Goal: Transaction & Acquisition: Purchase product/service

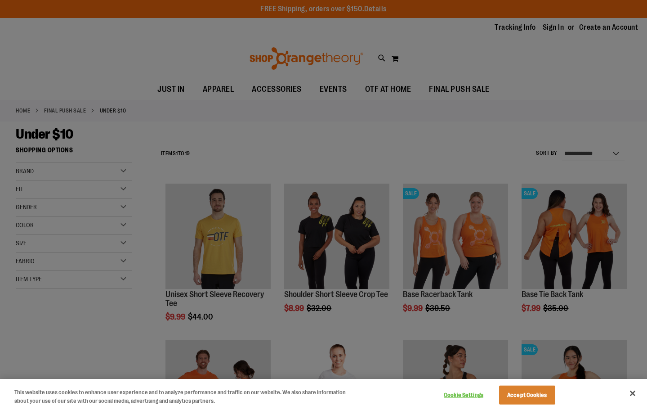
click at [633, 392] on button "Close" at bounding box center [633, 393] width 20 height 20
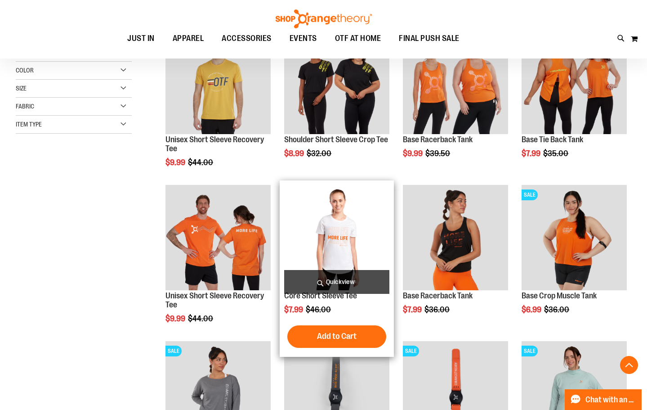
scroll to position [155, 0]
click at [328, 215] on img "product" at bounding box center [336, 236] width 105 height 105
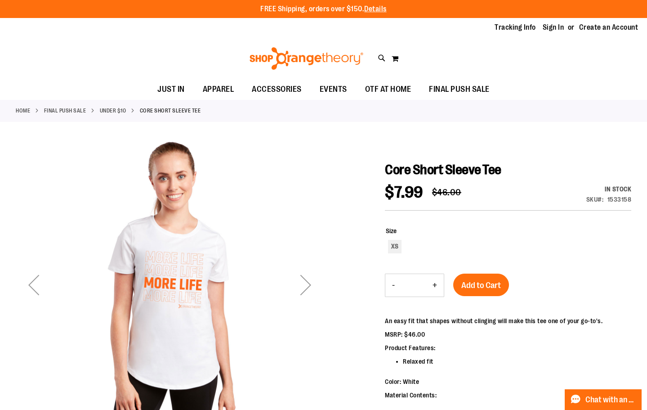
click at [306, 278] on div "Next" at bounding box center [306, 285] width 36 height 36
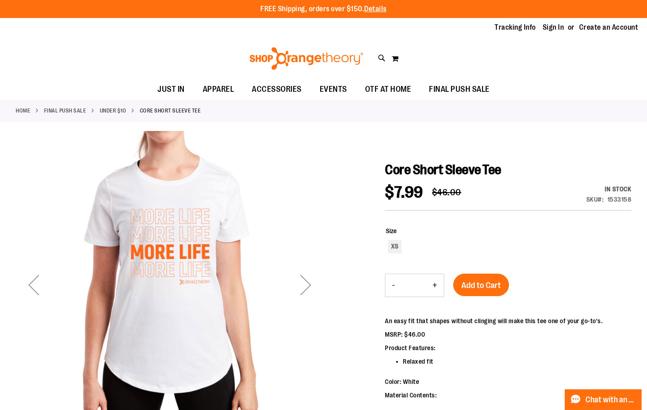
click at [308, 283] on div "Next" at bounding box center [306, 285] width 36 height 36
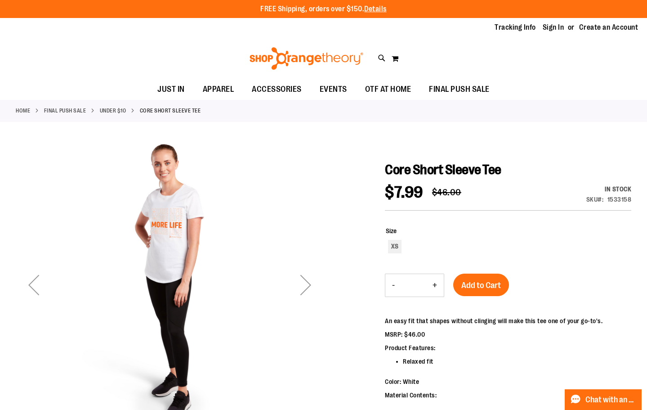
click at [308, 283] on div "Next" at bounding box center [306, 285] width 36 height 36
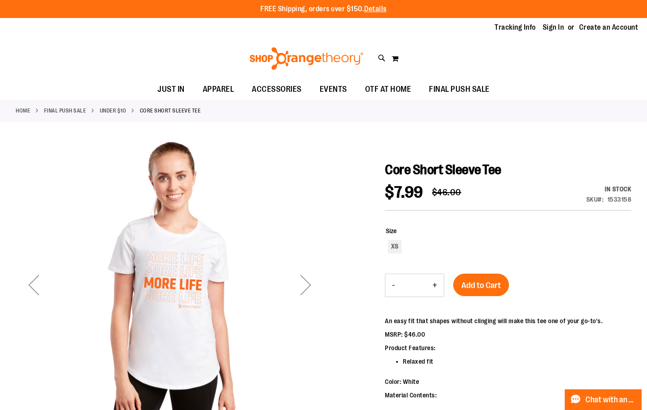
click at [308, 283] on div "Next" at bounding box center [306, 285] width 36 height 36
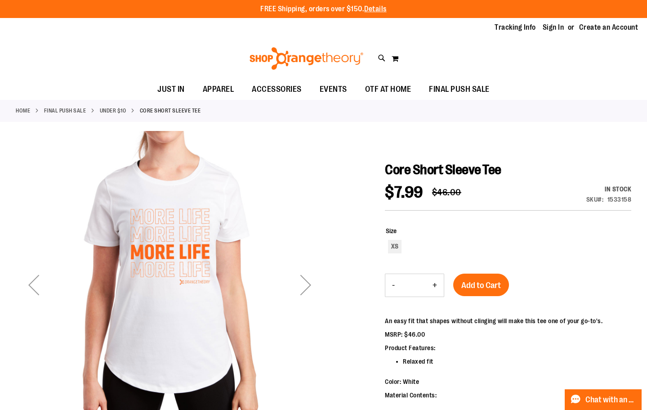
click at [31, 283] on div "Previous" at bounding box center [34, 285] width 36 height 36
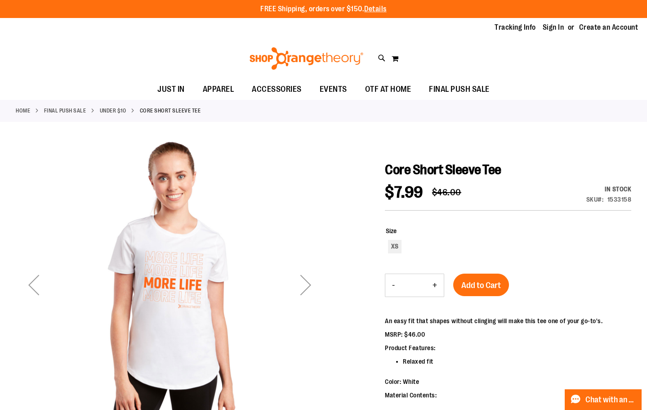
click at [31, 283] on div "Previous" at bounding box center [34, 285] width 36 height 36
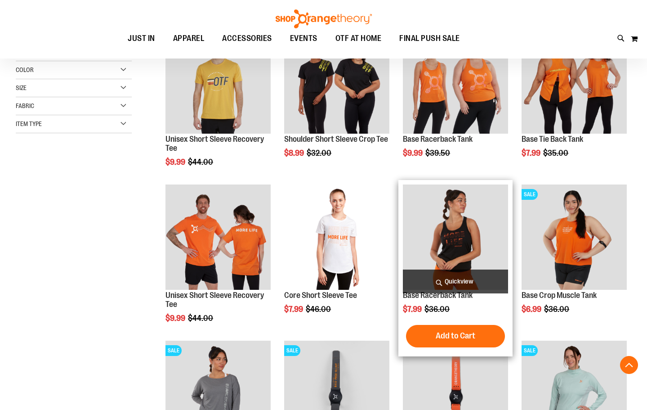
scroll to position [155, 0]
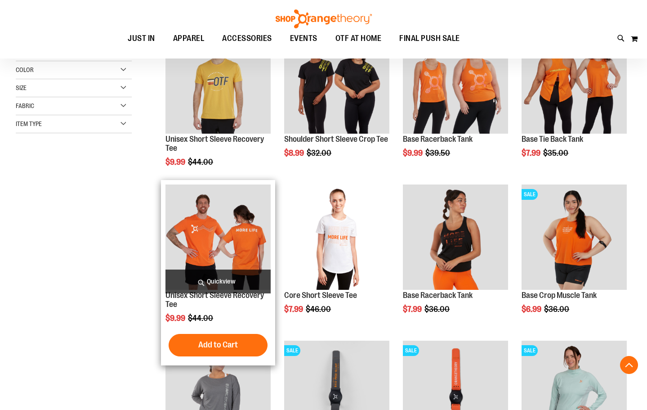
click at [191, 274] on span "Quickview" at bounding box center [218, 281] width 105 height 24
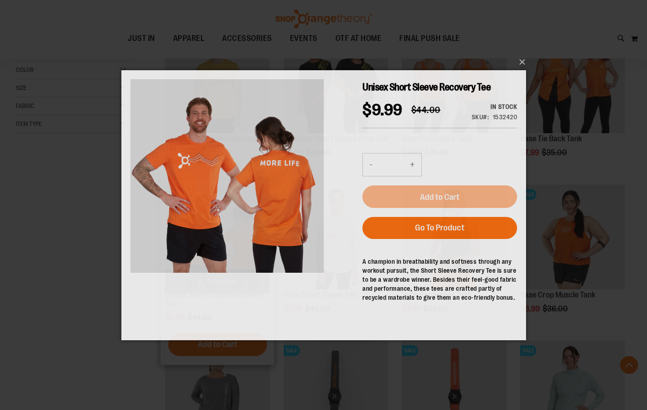
scroll to position [0, 0]
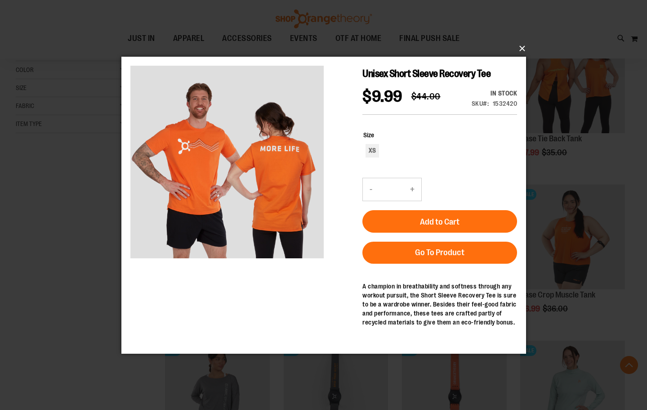
click at [523, 49] on button "×" at bounding box center [326, 49] width 405 height 20
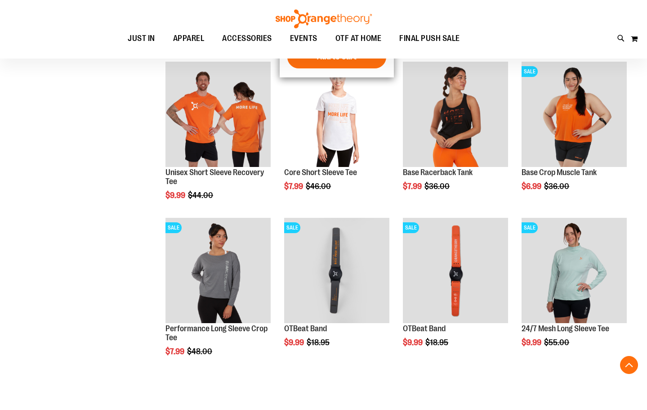
scroll to position [281, 0]
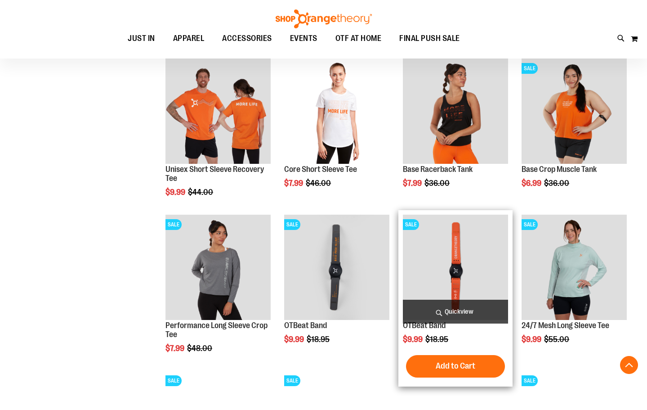
click at [452, 227] on img "product" at bounding box center [455, 267] width 105 height 105
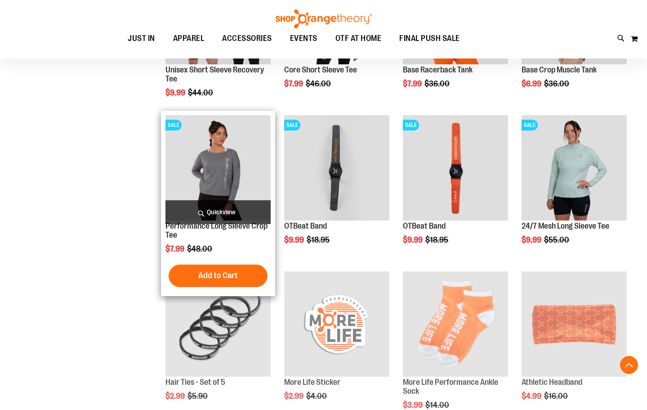
scroll to position [281, 0]
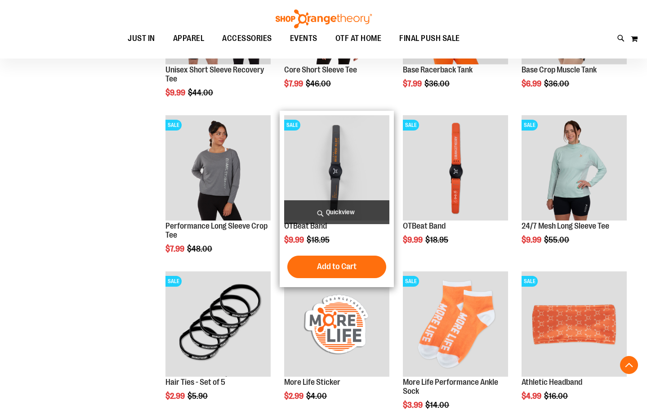
click at [324, 187] on img "product" at bounding box center [336, 167] width 105 height 105
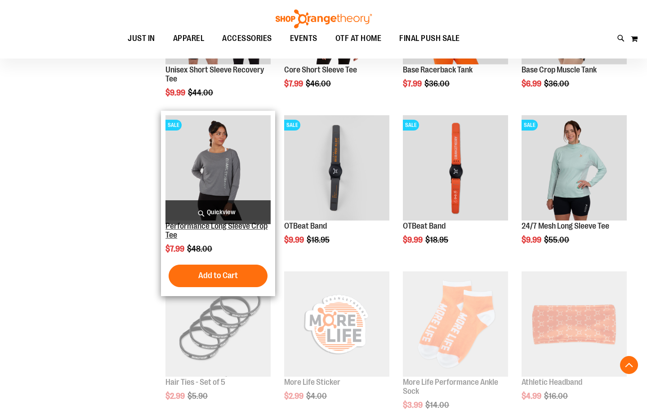
scroll to position [281, 0]
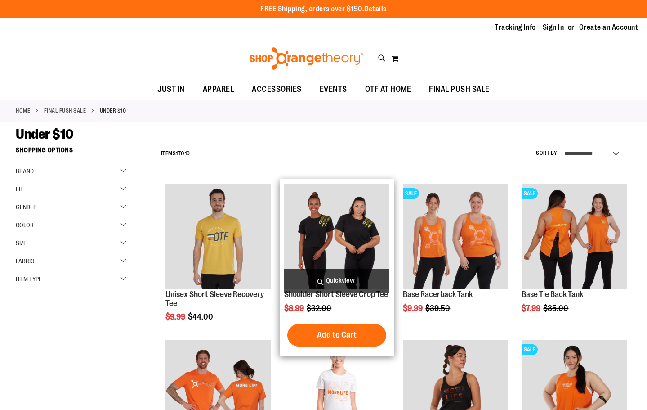
click at [346, 233] on img "product" at bounding box center [336, 236] width 105 height 105
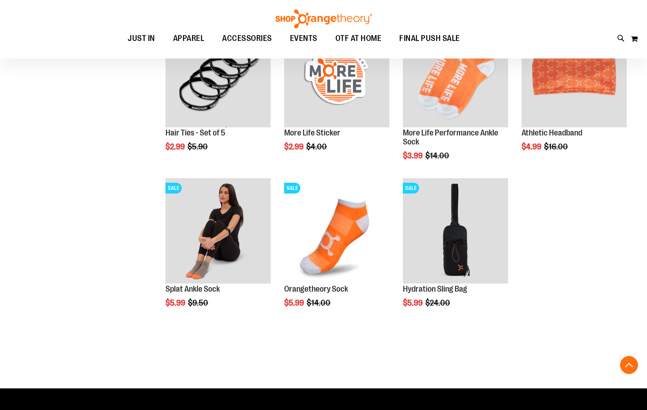
scroll to position [532, 0]
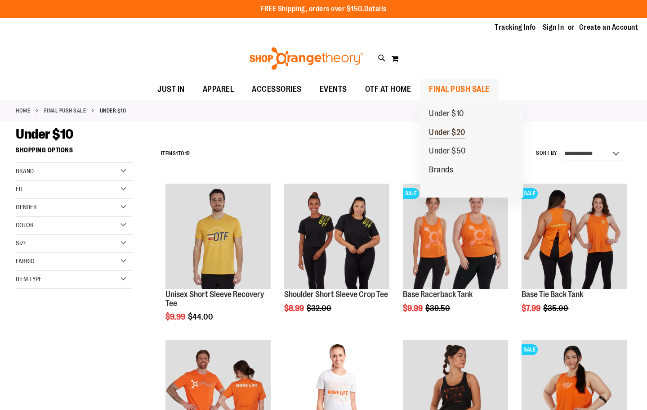
click at [448, 130] on span "Under $20" at bounding box center [447, 133] width 36 height 11
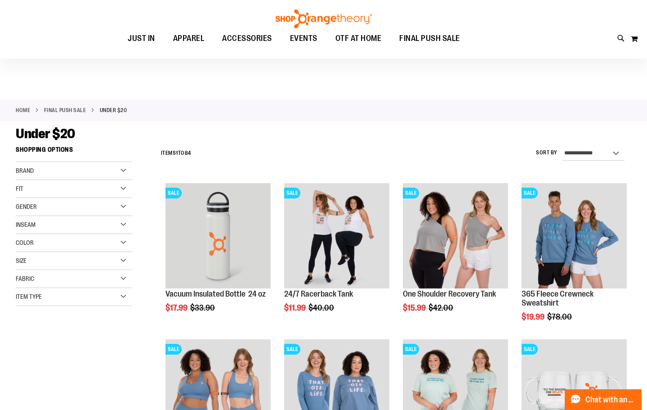
scroll to position [58, 0]
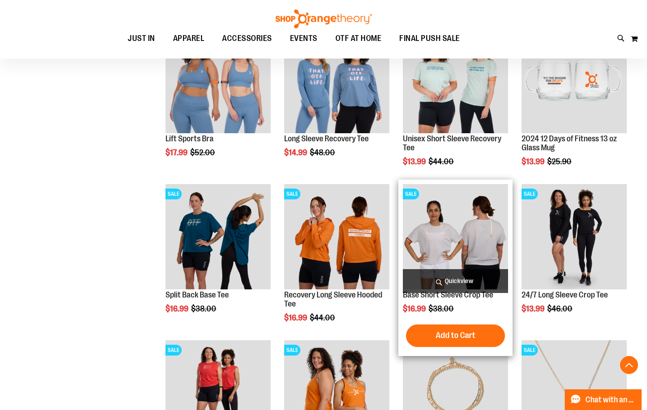
scroll to position [311, 0]
click at [441, 227] on img "product" at bounding box center [455, 236] width 105 height 105
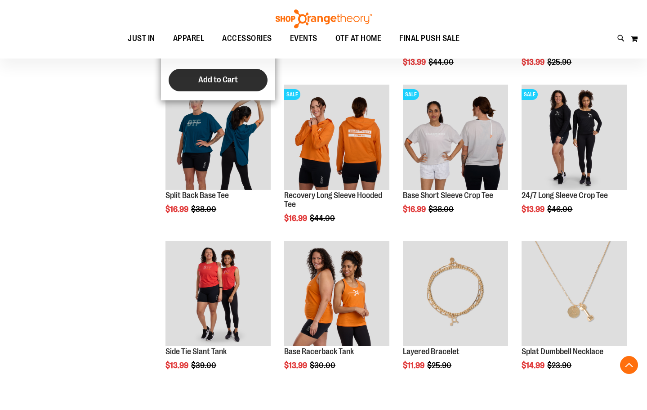
scroll to position [321, 0]
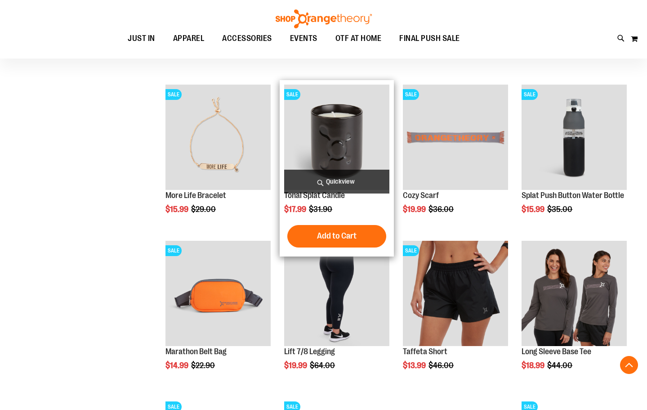
scroll to position [940, 0]
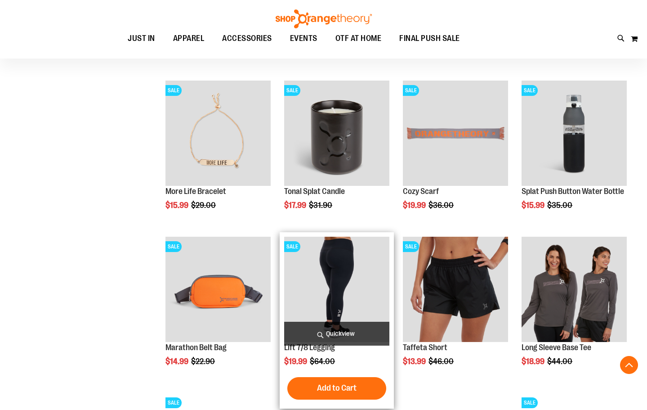
click at [312, 280] on img "product" at bounding box center [336, 289] width 105 height 105
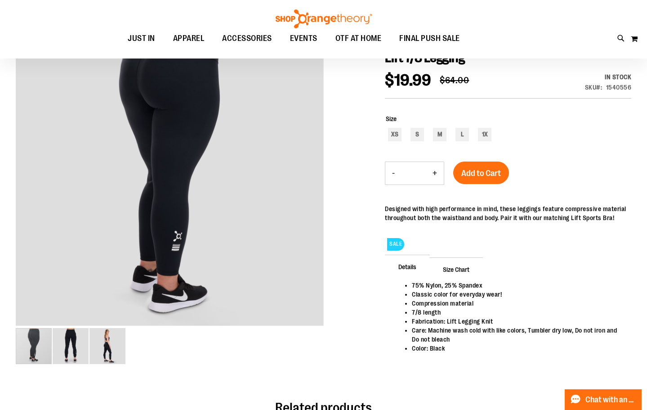
scroll to position [111, 0]
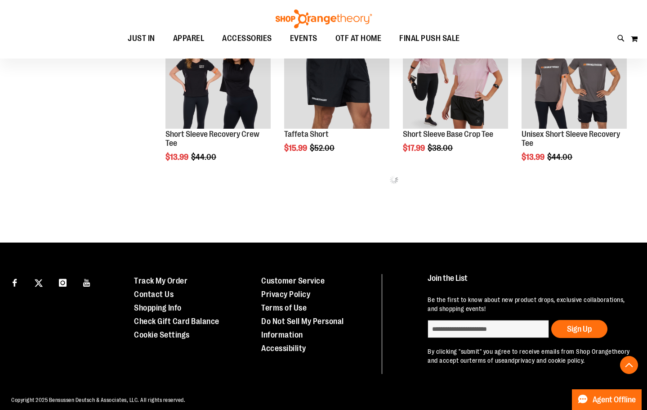
scroll to position [494, 0]
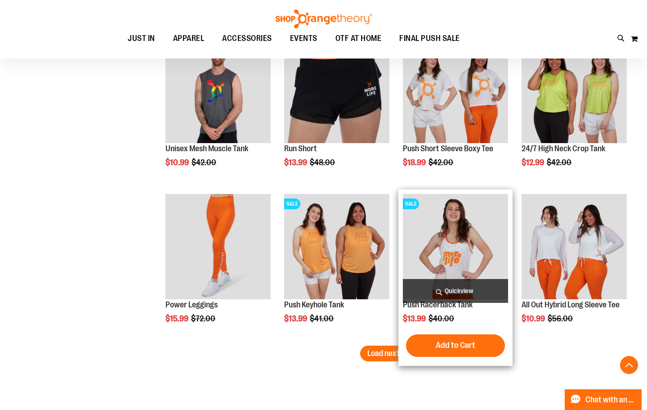
scroll to position [1261, 0]
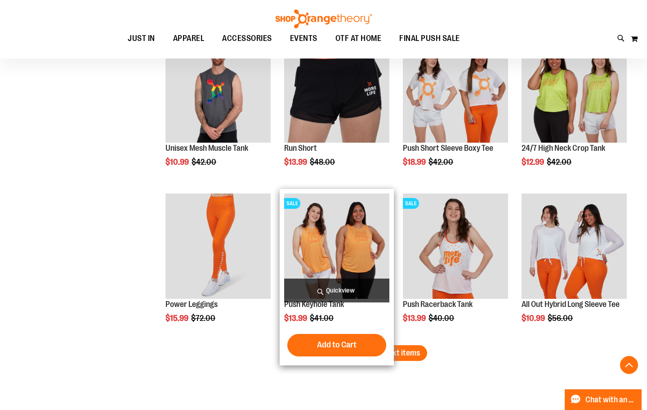
click at [348, 244] on img "product" at bounding box center [336, 245] width 105 height 105
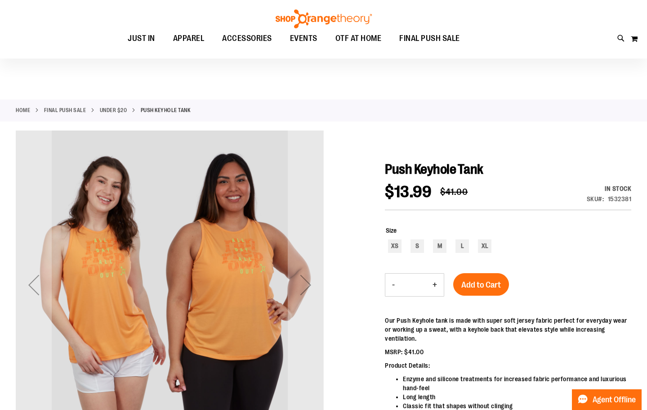
scroll to position [111, 0]
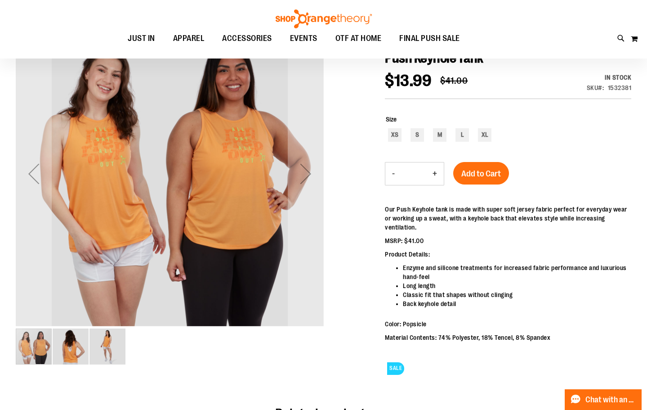
click at [76, 344] on img "image 2 of 3" at bounding box center [71, 346] width 36 height 36
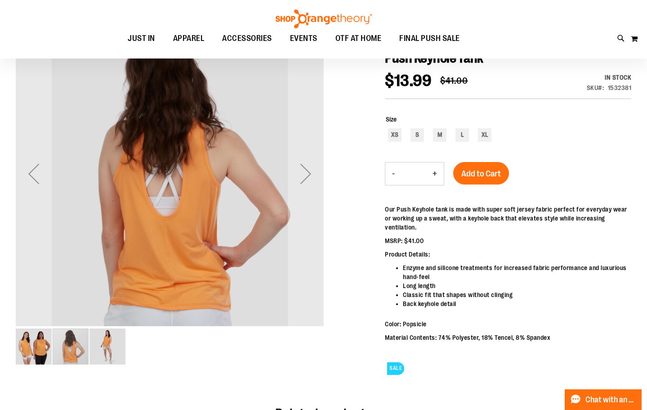
click at [112, 352] on img "image 3 of 3" at bounding box center [108, 346] width 36 height 36
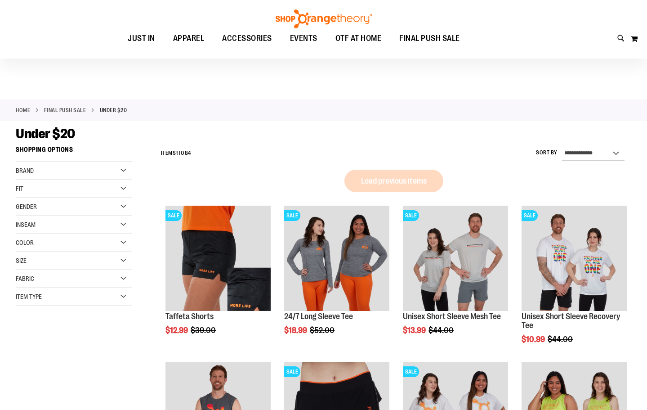
scroll to position [93, 0]
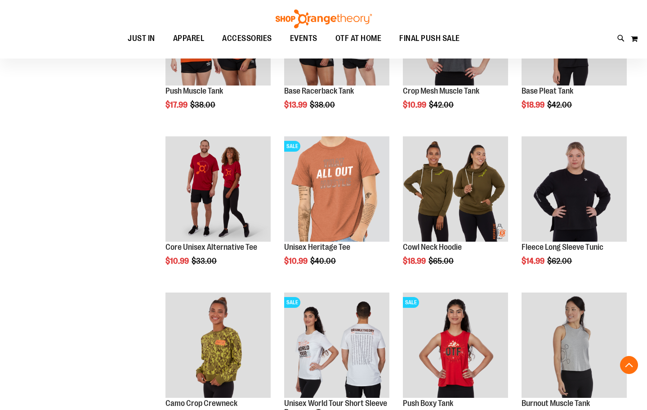
scroll to position [752, 0]
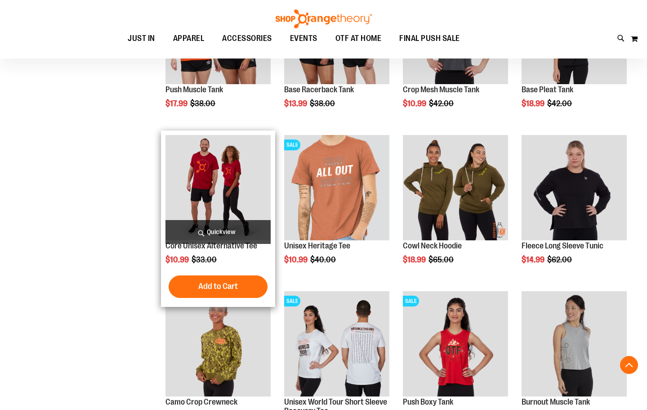
click at [212, 188] on img "product" at bounding box center [218, 187] width 105 height 105
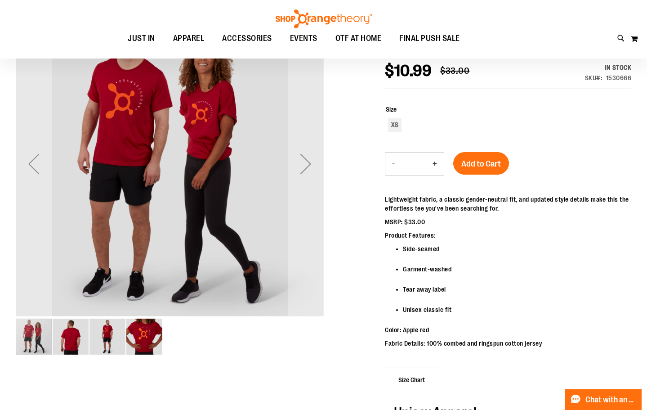
scroll to position [123, 0]
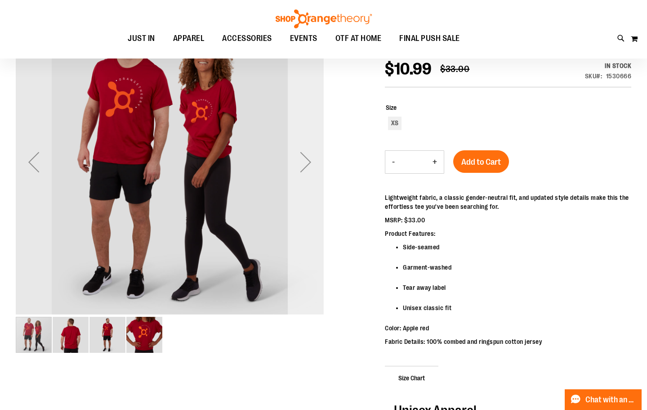
click at [307, 162] on div "Next" at bounding box center [306, 162] width 36 height 36
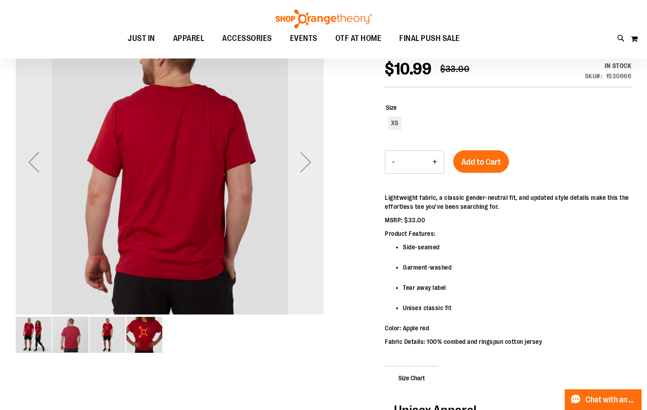
click at [307, 162] on div "Next" at bounding box center [306, 162] width 36 height 36
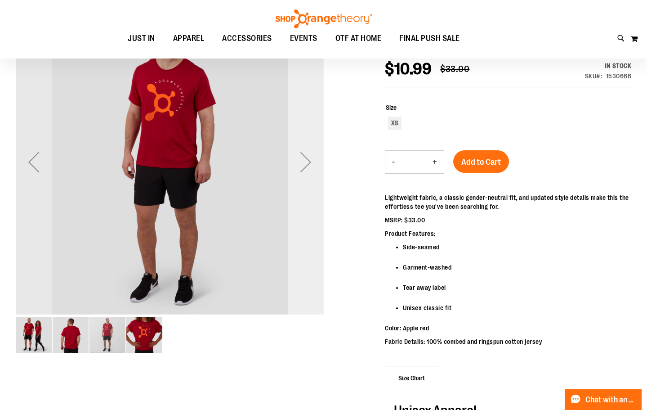
click at [307, 162] on div "Next" at bounding box center [306, 162] width 36 height 36
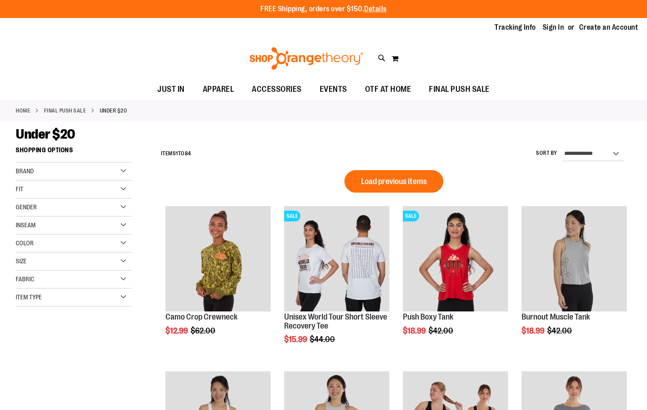
click at [73, 205] on div "Gender" at bounding box center [74, 207] width 116 height 18
click at [73, 206] on div "Gender" at bounding box center [74, 207] width 116 height 18
click at [76, 266] on div "Size" at bounding box center [74, 261] width 116 height 18
click at [59, 285] on div "M" at bounding box center [55, 283] width 13 height 13
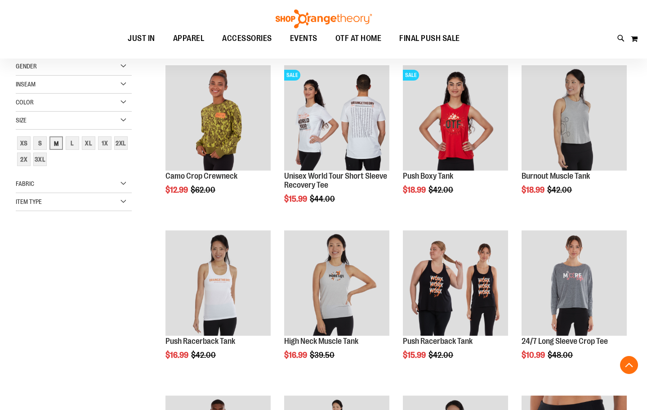
scroll to position [142, 0]
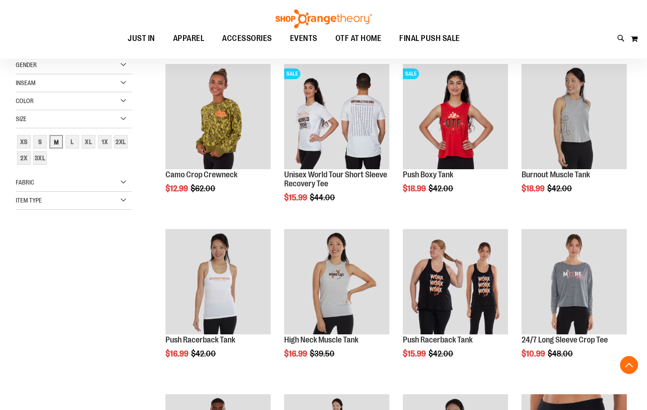
click at [54, 143] on div "M" at bounding box center [55, 141] width 13 height 13
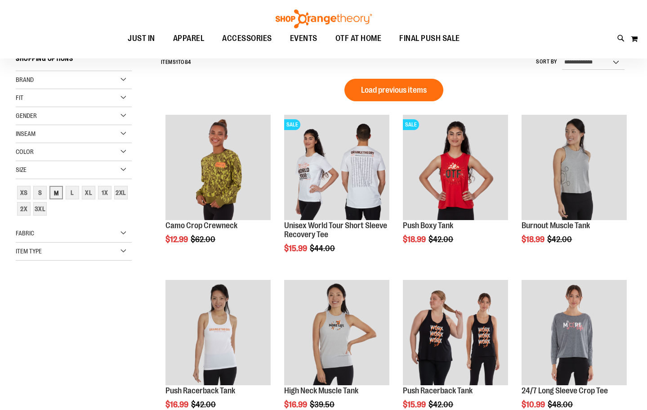
scroll to position [84, 0]
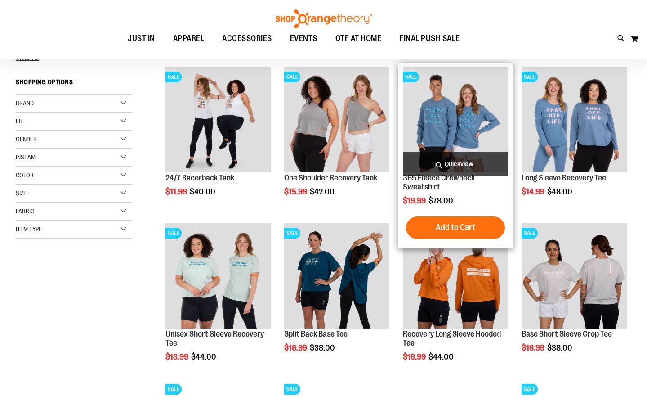
scroll to position [157, 0]
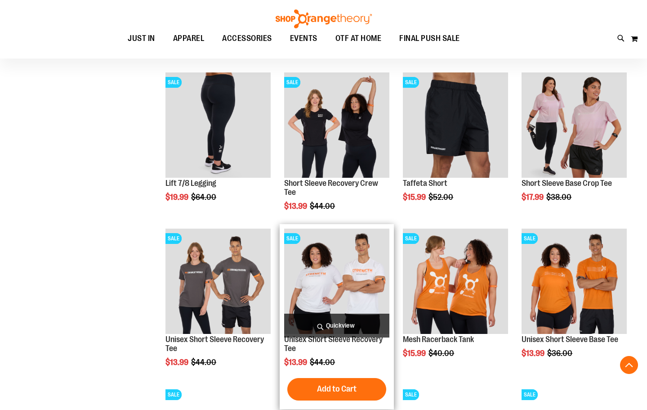
scroll to position [581, 0]
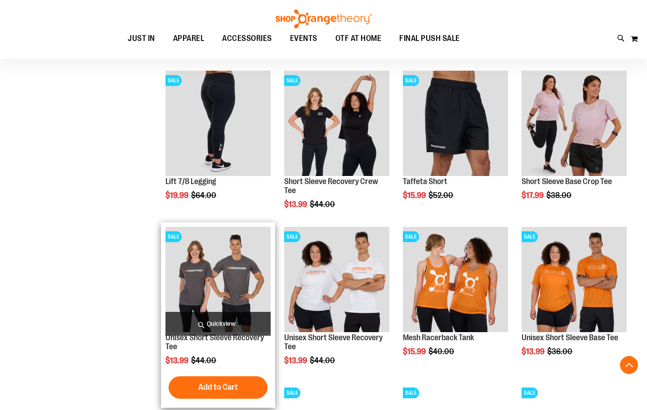
click at [233, 277] on img "product" at bounding box center [218, 279] width 105 height 105
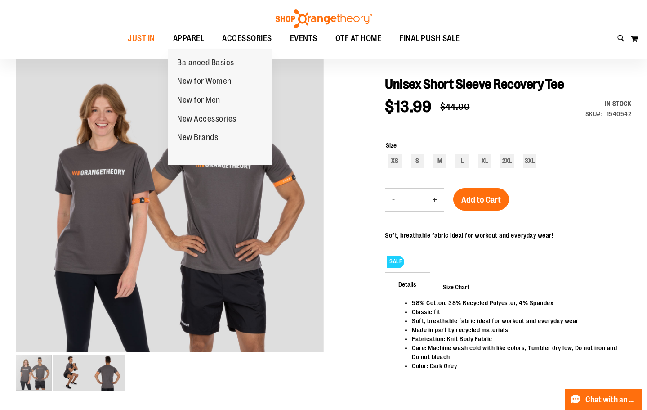
scroll to position [81, 0]
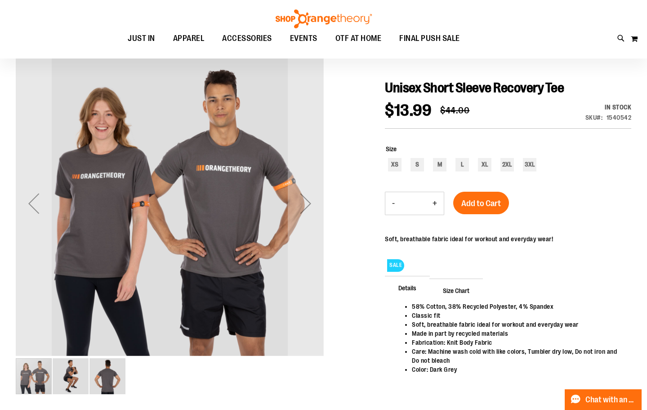
click at [71, 376] on img "image 2 of 3" at bounding box center [71, 376] width 36 height 36
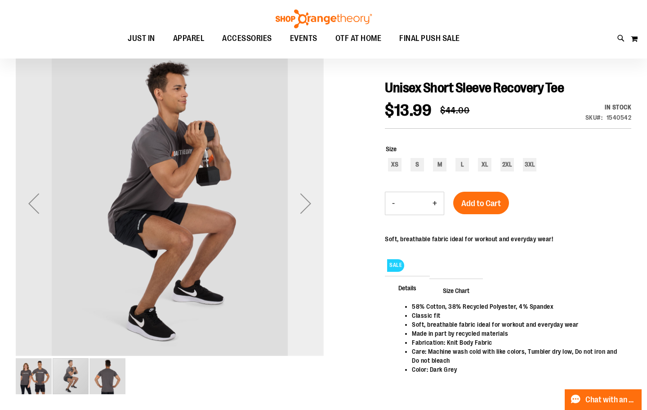
click at [311, 200] on div "Next" at bounding box center [306, 203] width 36 height 36
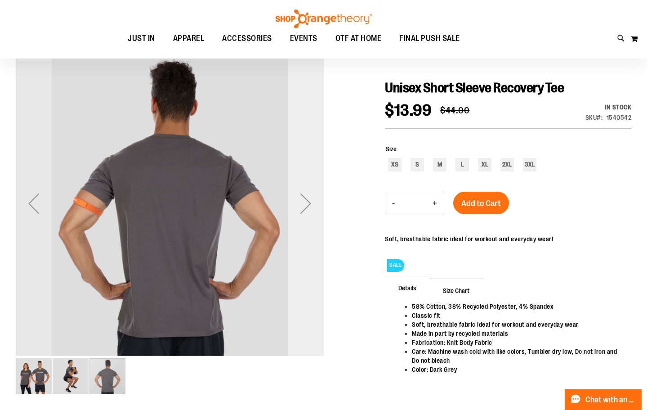
click at [311, 200] on div "Next" at bounding box center [306, 203] width 36 height 36
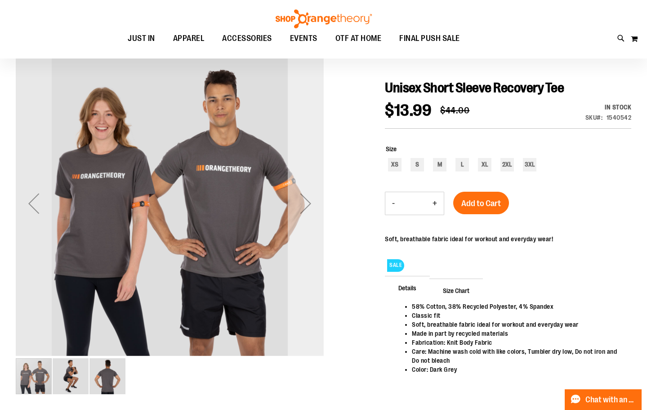
click at [311, 201] on div "Next" at bounding box center [306, 203] width 36 height 36
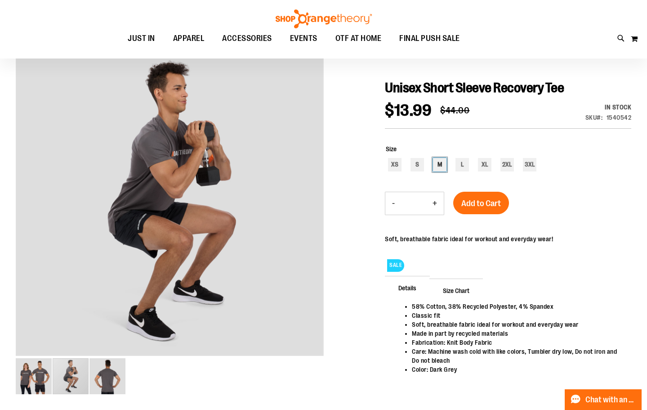
click at [439, 161] on div "M" at bounding box center [439, 164] width 13 height 13
type input "***"
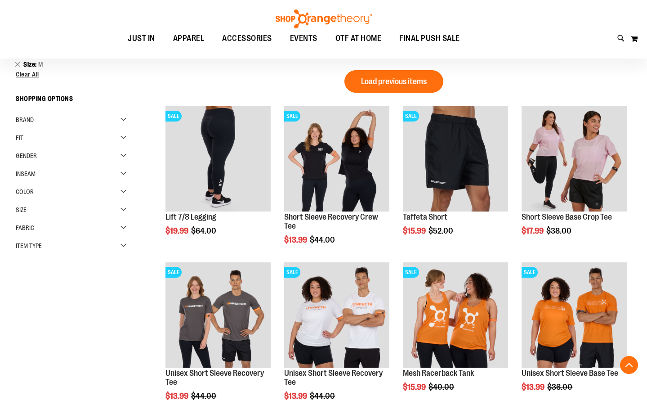
scroll to position [404, 0]
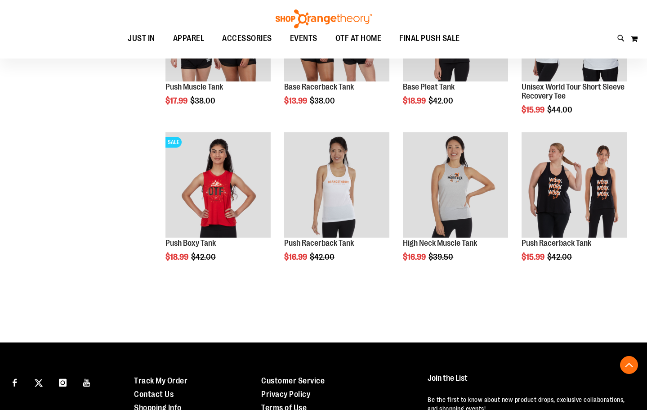
scroll to position [1067, 0]
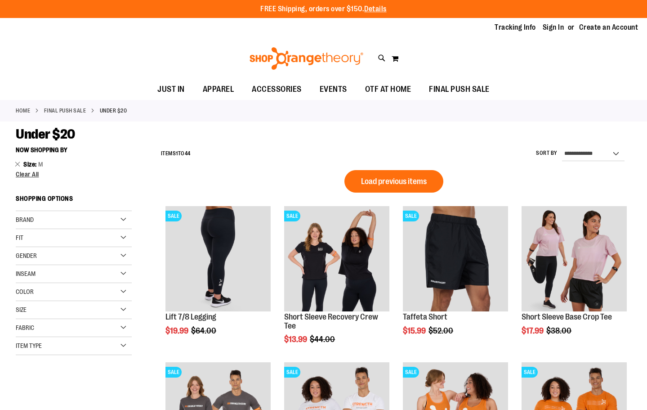
click at [59, 311] on div "Size" at bounding box center [74, 310] width 116 height 18
click at [62, 394] on div "Item Type" at bounding box center [74, 391] width 116 height 18
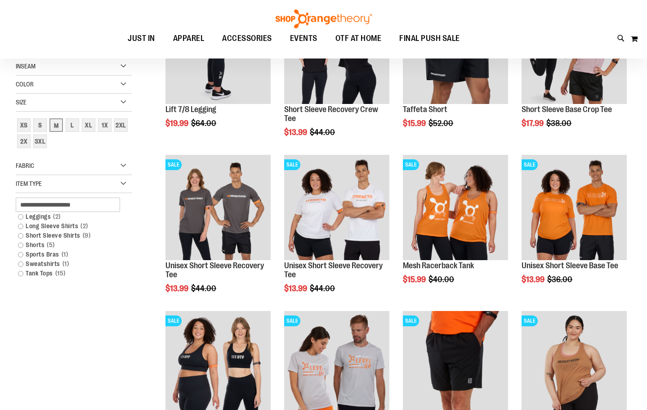
scroll to position [108, 0]
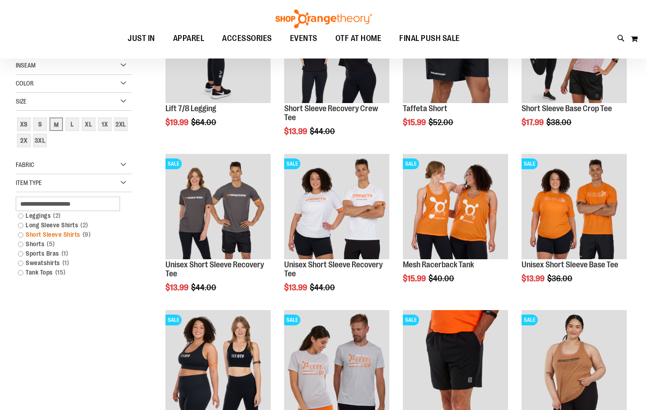
click at [53, 236] on link "Short Sleeve Shirts 9 items" at bounding box center [69, 234] width 112 height 9
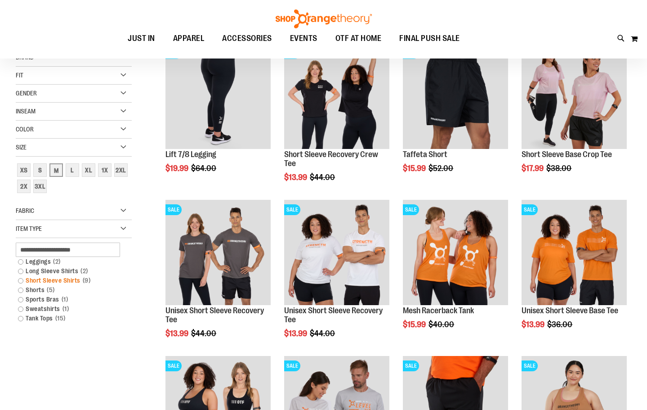
scroll to position [0, 0]
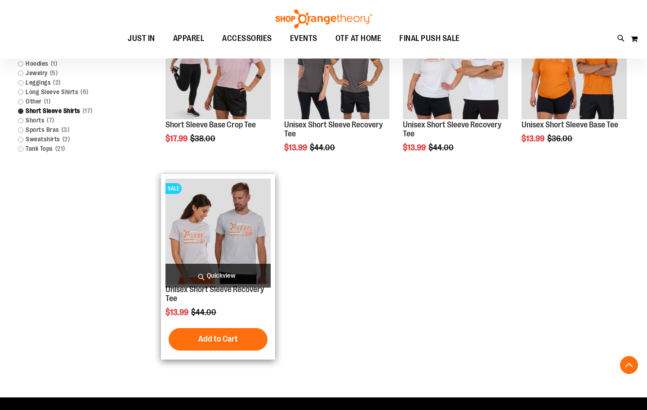
scroll to position [234, 0]
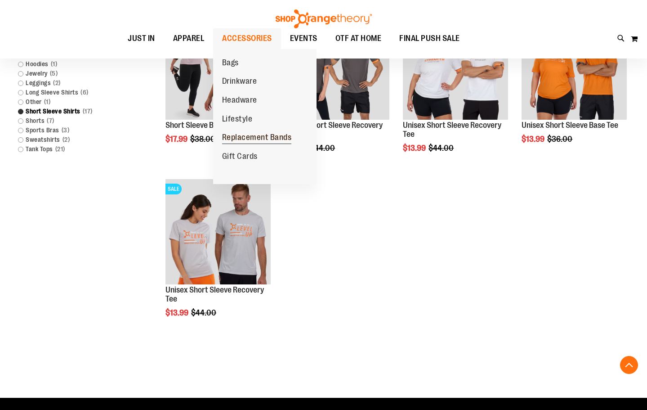
click at [251, 133] on span "Replacement Bands" at bounding box center [257, 138] width 70 height 11
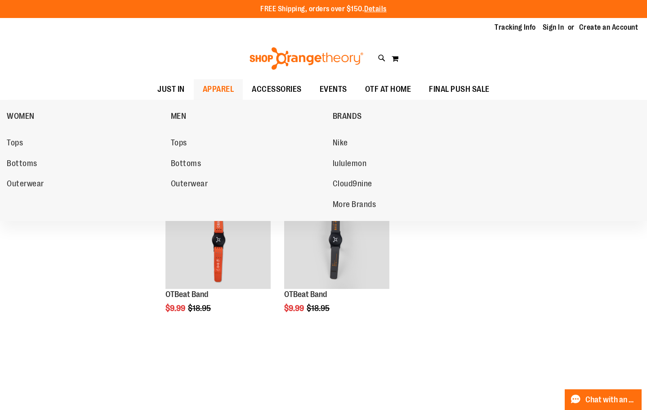
click at [213, 84] on span "APPAREL" at bounding box center [218, 89] width 31 height 20
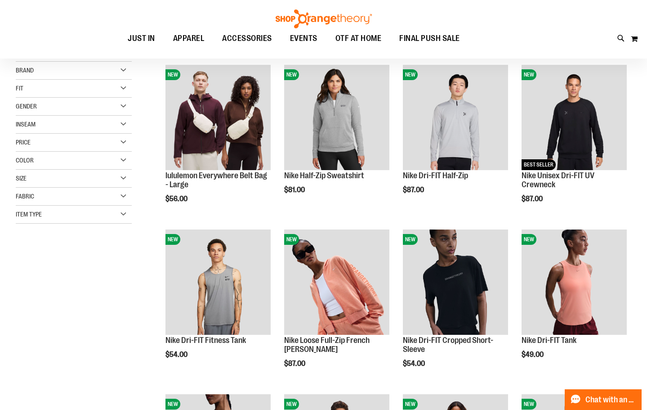
scroll to position [119, 0]
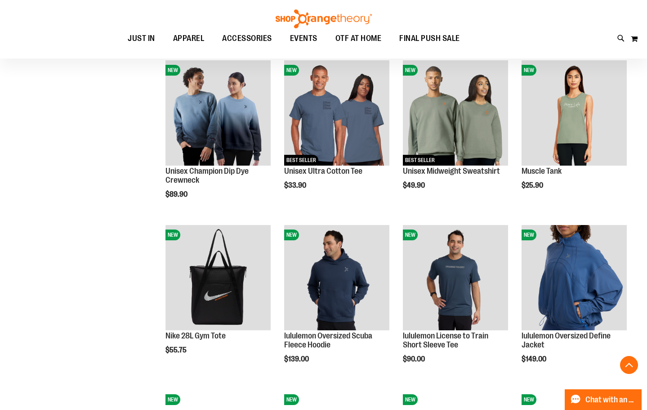
scroll to position [618, 0]
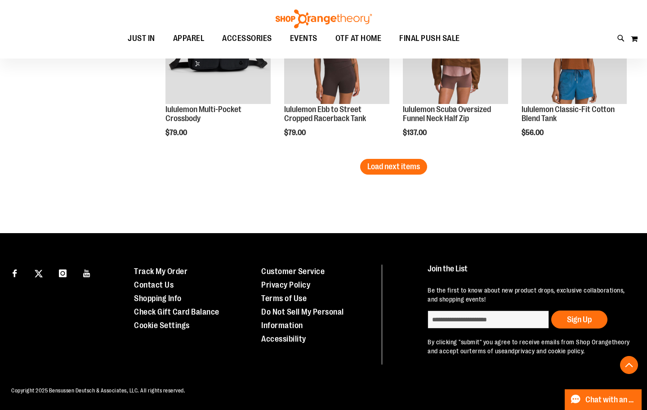
scroll to position [1501, 0]
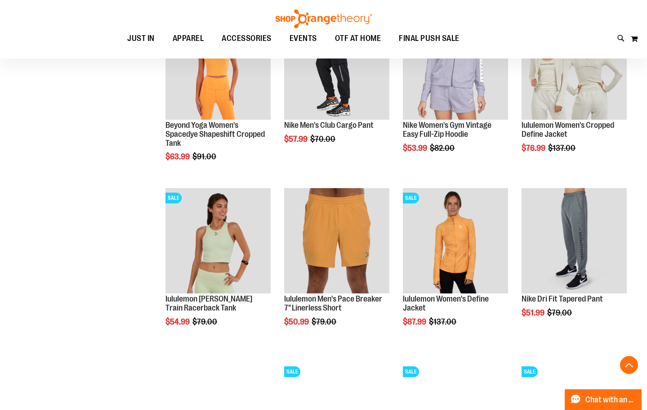
scroll to position [834, 0]
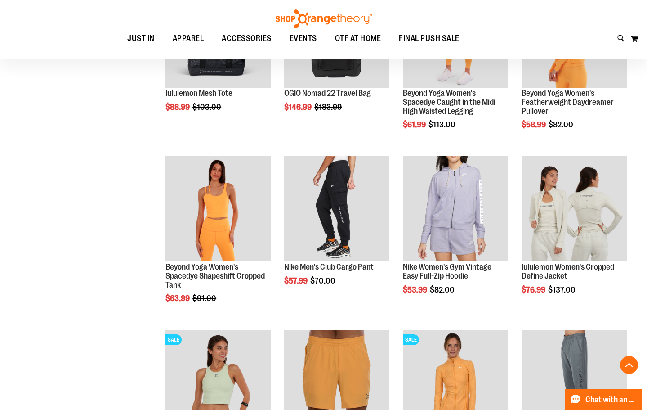
scroll to position [621, 0]
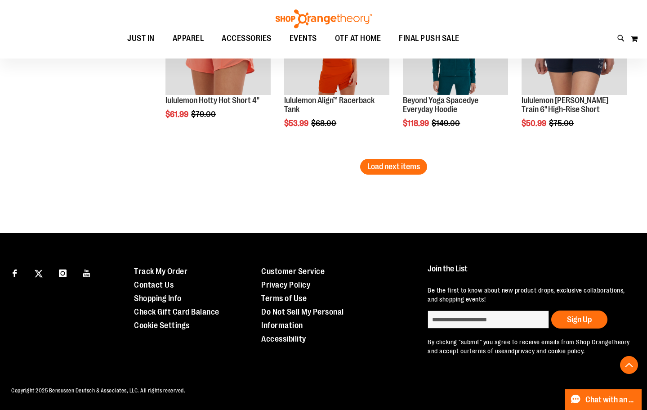
scroll to position [1483, 0]
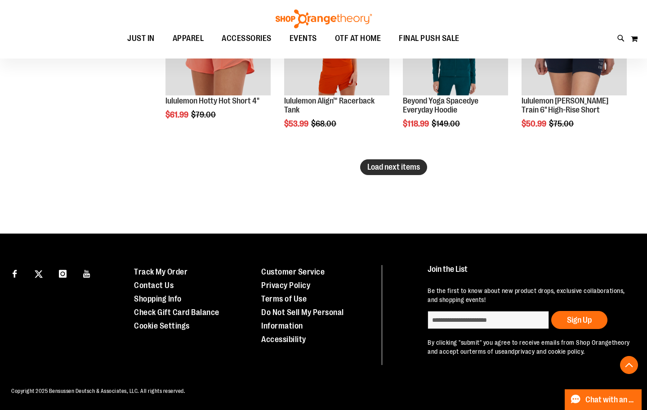
click at [374, 166] on span "Load next items" at bounding box center [394, 166] width 53 height 9
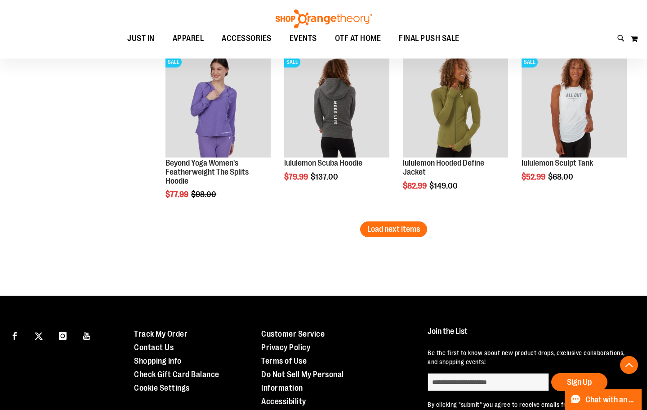
scroll to position [1946, 0]
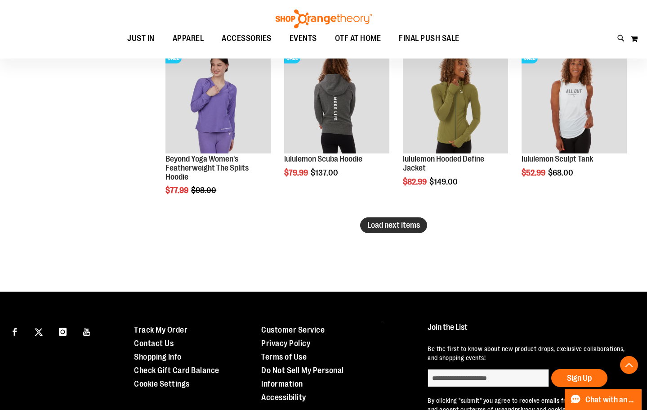
click at [387, 229] on span "Load next items" at bounding box center [394, 224] width 53 height 9
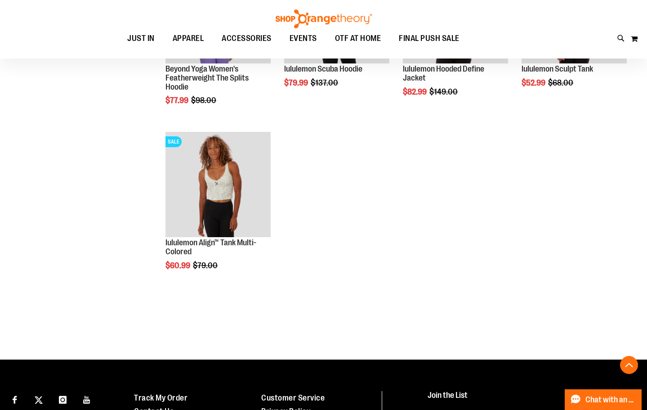
scroll to position [2036, 0]
